Goal: Task Accomplishment & Management: Manage account settings

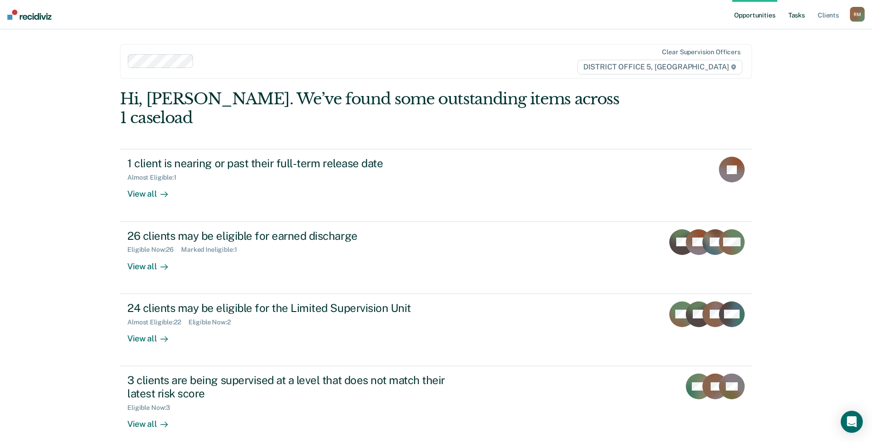
click at [798, 14] on link "Tasks" at bounding box center [797, 14] width 20 height 29
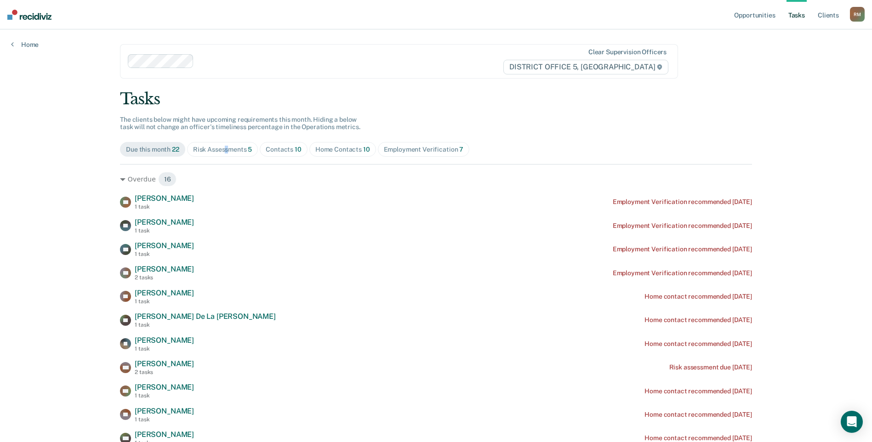
click at [224, 151] on div "Risk Assessments 5" at bounding box center [222, 150] width 59 height 8
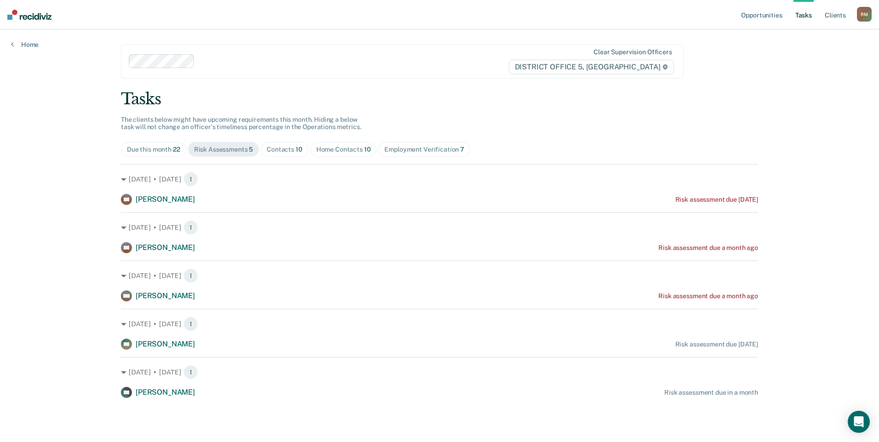
click at [288, 150] on div "Contacts 10" at bounding box center [285, 150] width 36 height 8
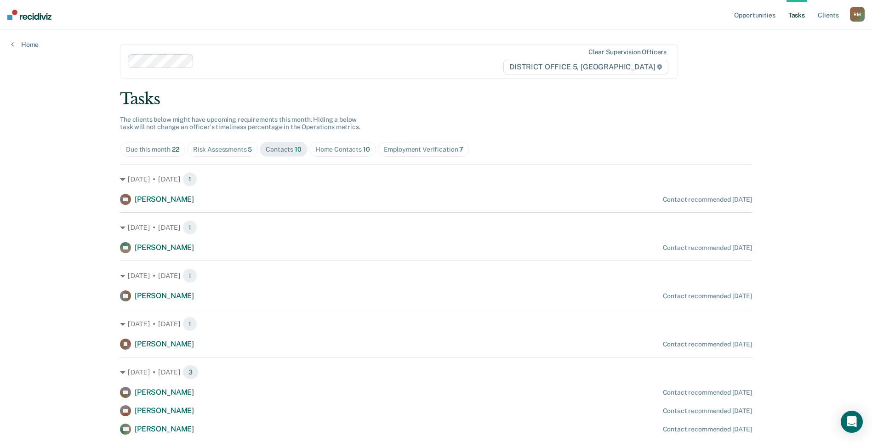
click at [152, 149] on div "Due this month 22" at bounding box center [152, 150] width 53 height 8
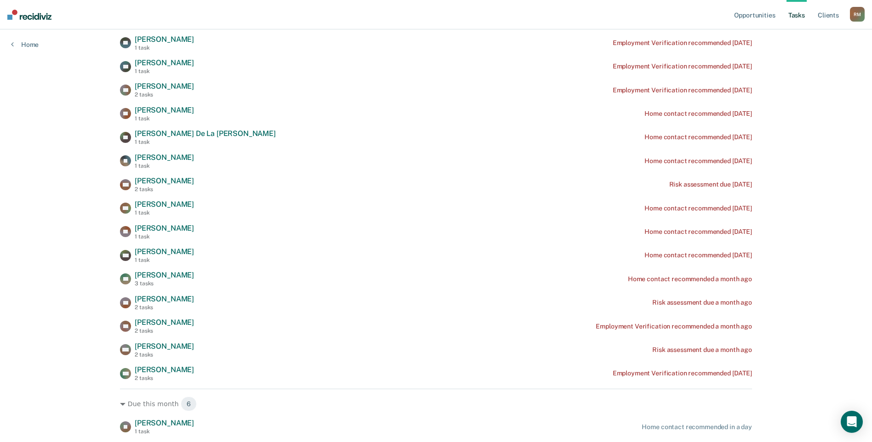
scroll to position [184, 0]
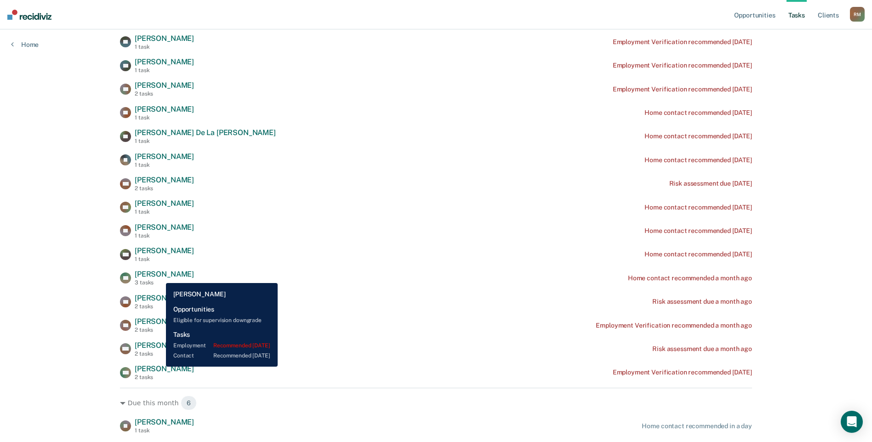
click at [159, 367] on span "[PERSON_NAME]" at bounding box center [164, 369] width 59 height 9
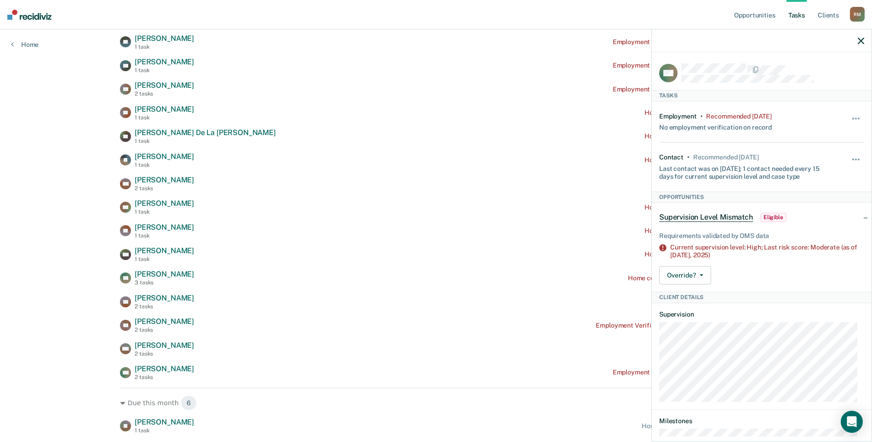
click at [862, 40] on icon "button" at bounding box center [861, 41] width 6 height 6
